Goal: Navigation & Orientation: Understand site structure

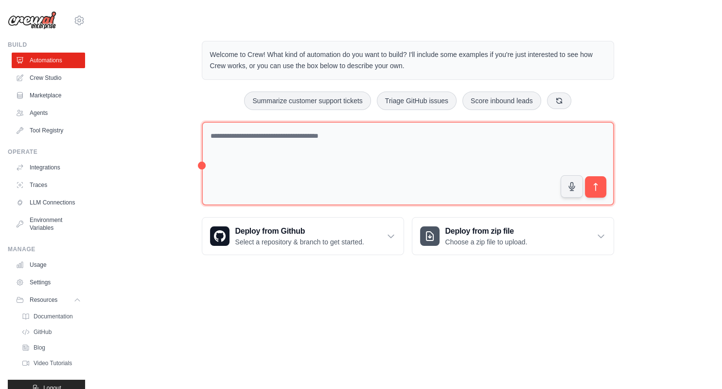
scroll to position [15, 0]
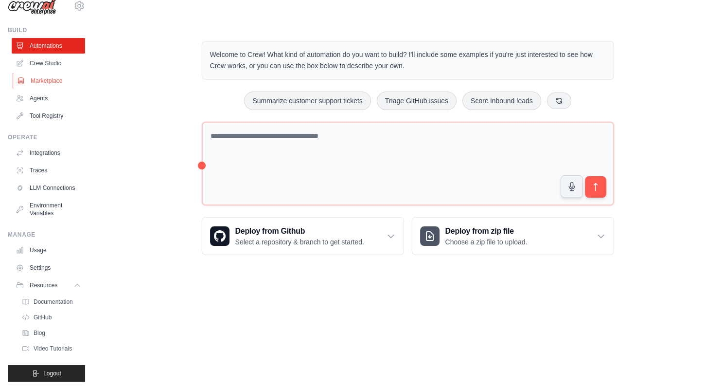
click at [58, 77] on link "Marketplace" at bounding box center [49, 81] width 73 height 16
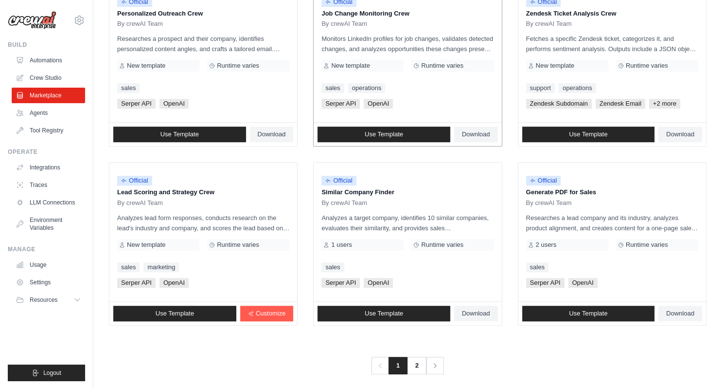
scroll to position [511, 0]
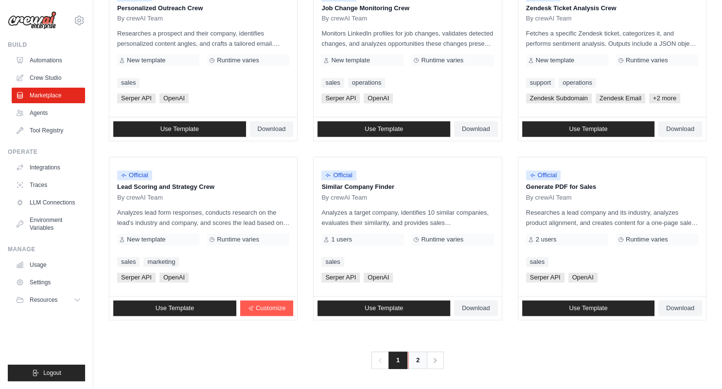
click at [415, 360] on link "2" at bounding box center [417, 360] width 19 height 18
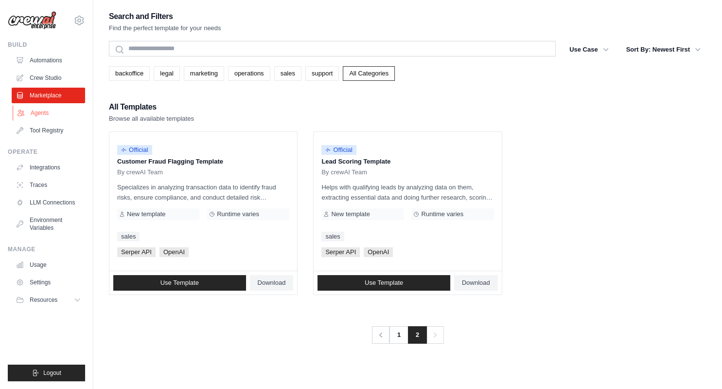
click at [46, 116] on link "Agents" at bounding box center [49, 113] width 73 height 16
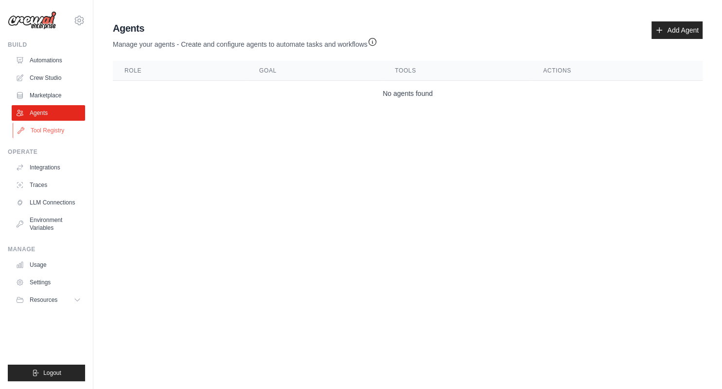
click at [48, 129] on link "Tool Registry" at bounding box center [49, 131] width 73 height 16
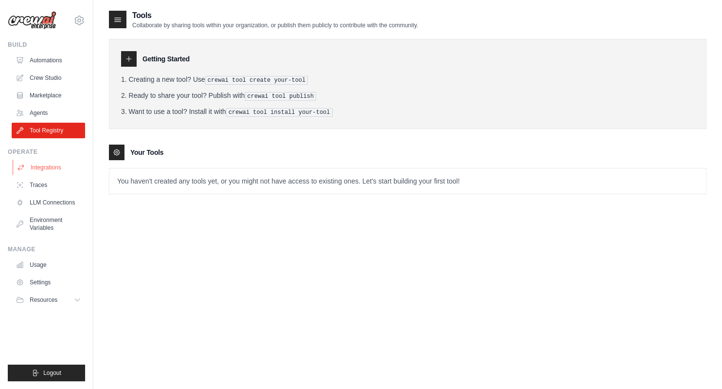
click at [56, 168] on link "Integrations" at bounding box center [49, 168] width 73 height 16
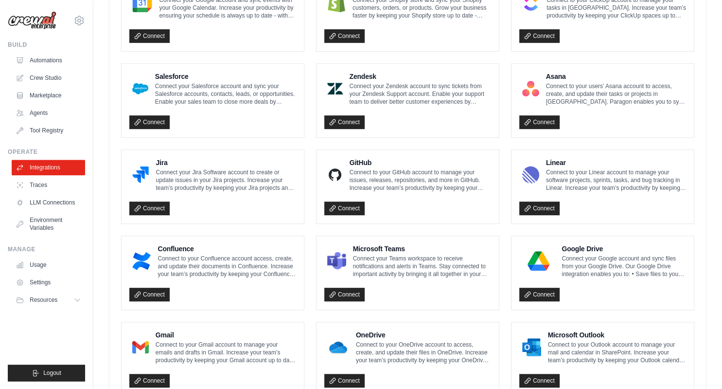
scroll to position [523, 0]
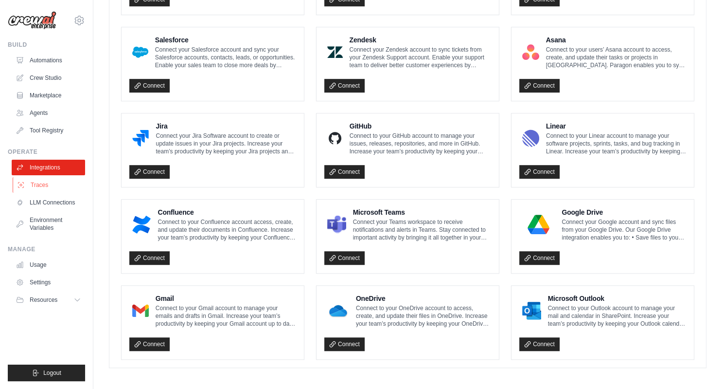
click at [53, 186] on link "Traces" at bounding box center [49, 185] width 73 height 16
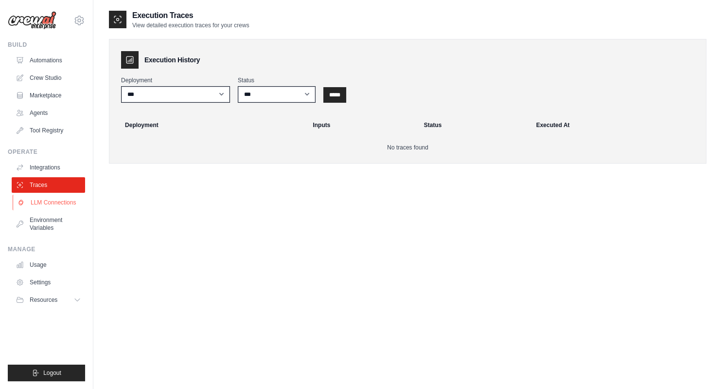
click at [43, 204] on link "LLM Connections" at bounding box center [49, 203] width 73 height 16
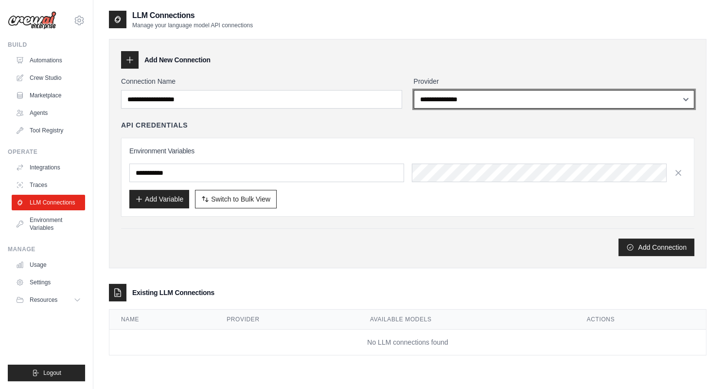
click at [414, 90] on select "**********" at bounding box center [554, 99] width 281 height 18
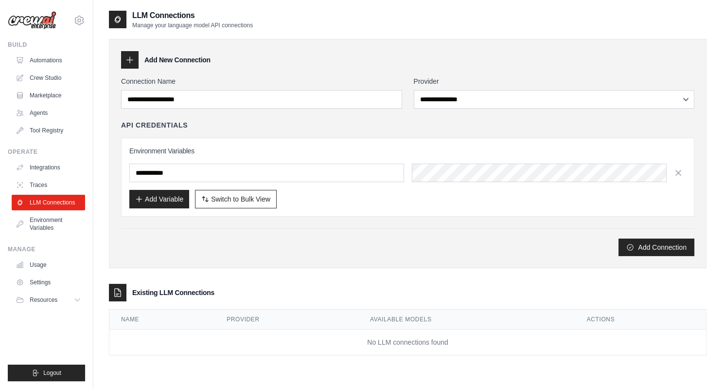
click at [49, 296] on span "Resources" at bounding box center [44, 300] width 28 height 8
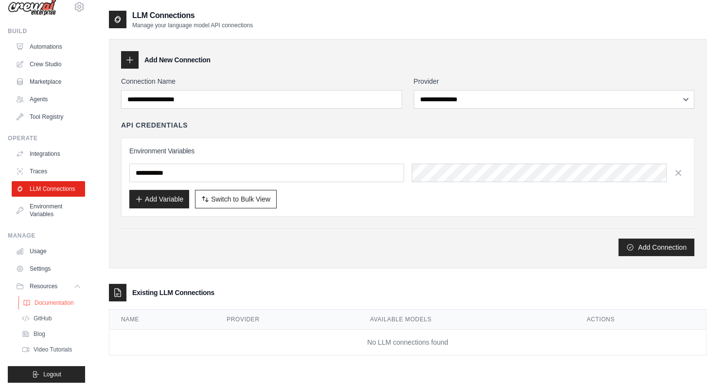
scroll to position [15, 0]
